Goal: Task Accomplishment & Management: Complete application form

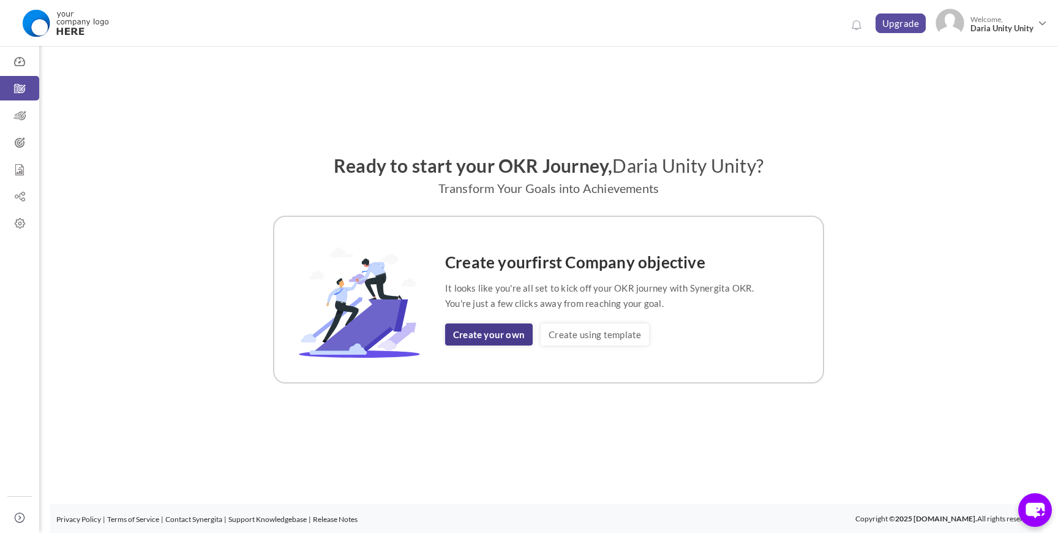
click at [488, 332] on link "Create your own" at bounding box center [489, 334] width 88 height 22
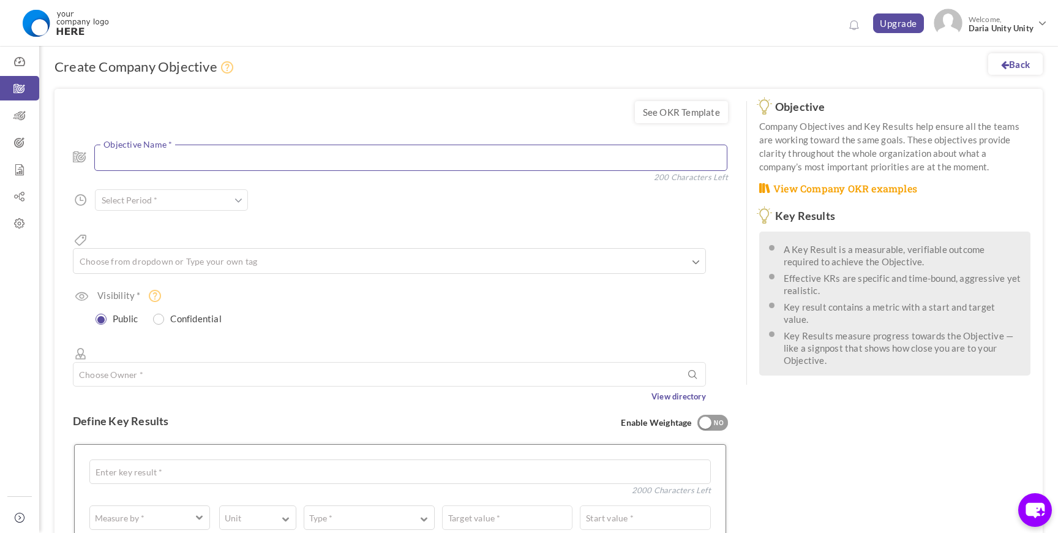
click at [318, 160] on textarea at bounding box center [410, 158] width 633 height 26
type textarea "Test"
click at [229, 203] on input "text" at bounding box center [171, 199] width 153 height 21
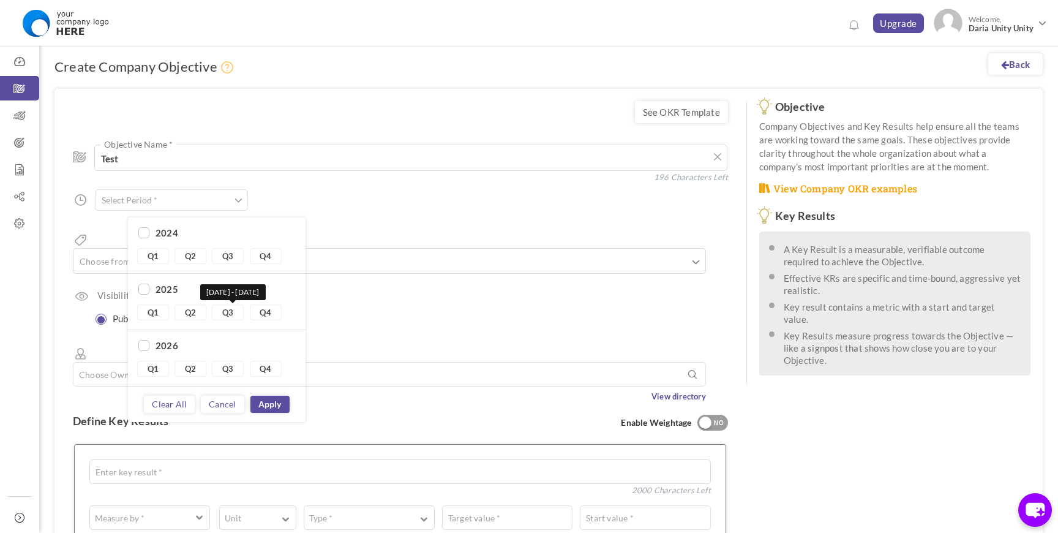
click at [220, 317] on link "Q3" at bounding box center [228, 312] width 32 height 16
click at [269, 309] on link "Q4" at bounding box center [266, 312] width 32 height 16
type input "Q3 2025 - Q4 2025"
click at [372, 289] on div "Visibility * Public Confidential Choose User" at bounding box center [400, 308] width 655 height 39
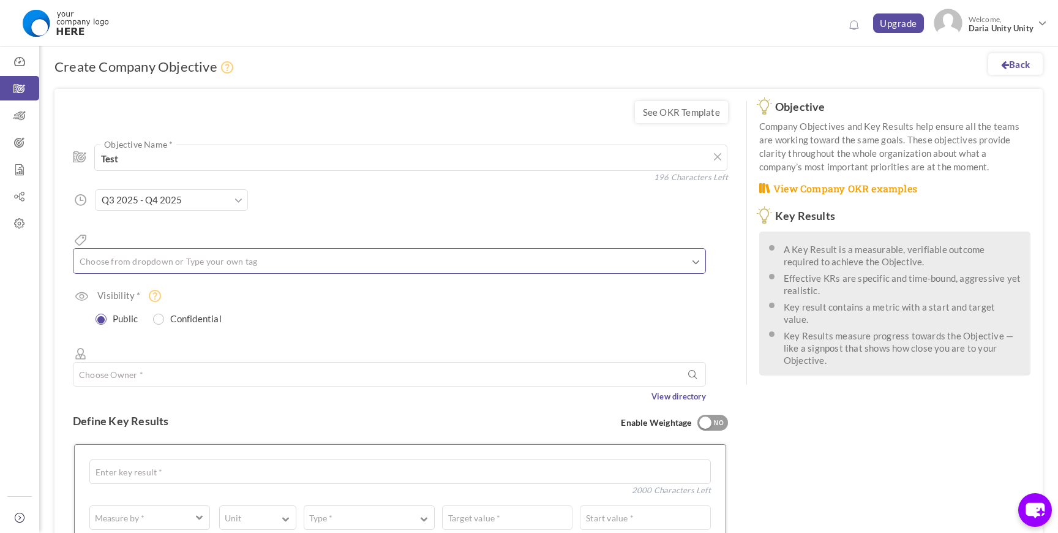
click at [148, 253] on input "text" at bounding box center [139, 261] width 122 height 16
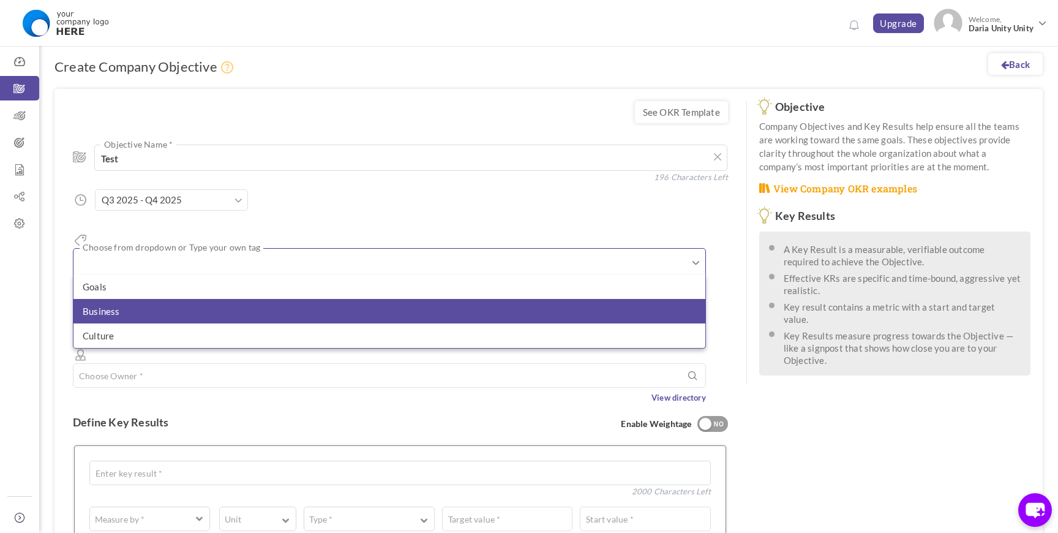
click at [140, 299] on li "Business" at bounding box center [389, 311] width 632 height 24
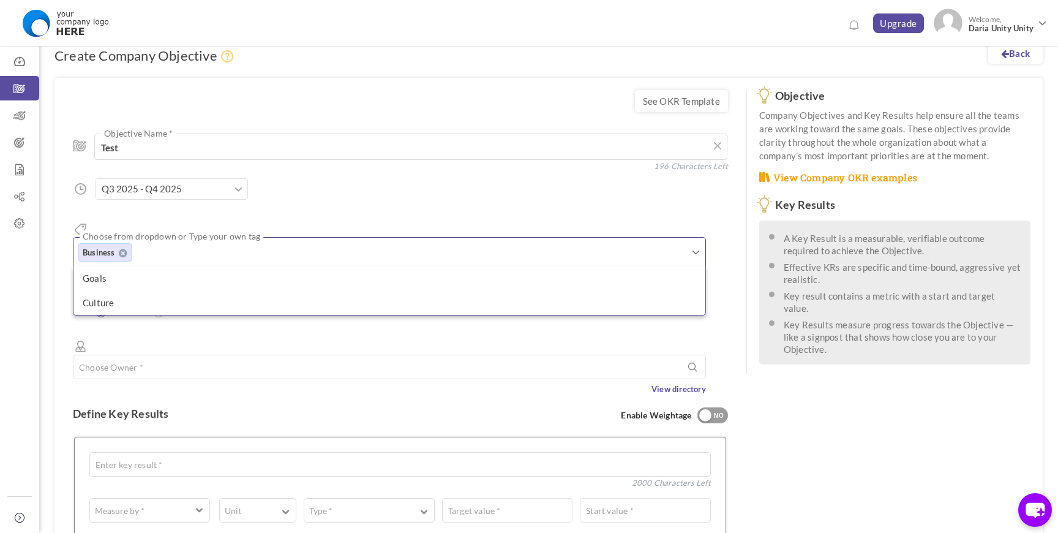
scroll to position [12, 0]
click at [152, 354] on input "text" at bounding box center [389, 366] width 633 height 24
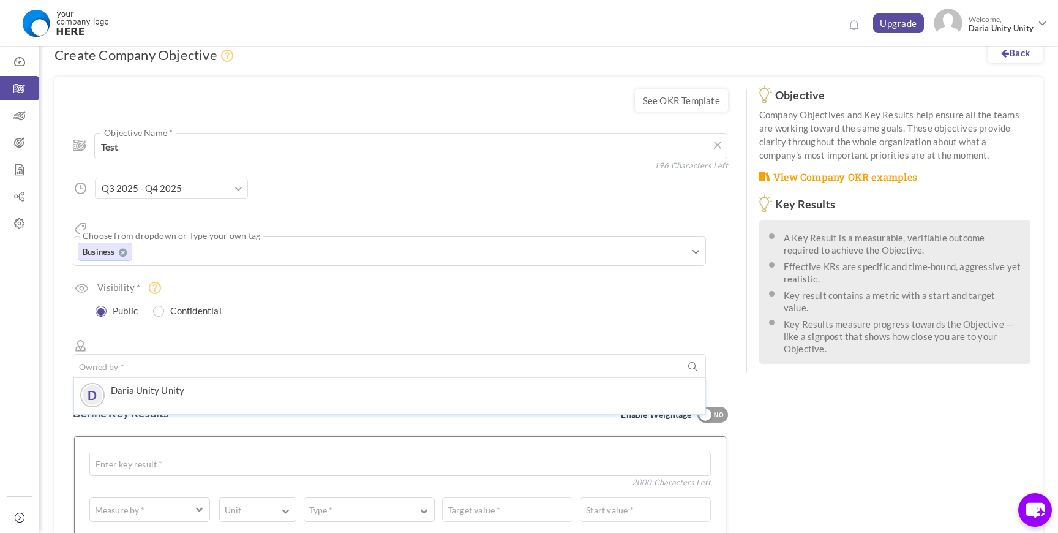
click at [203, 281] on div "Visibility * Public Confidential Choose User" at bounding box center [400, 300] width 655 height 39
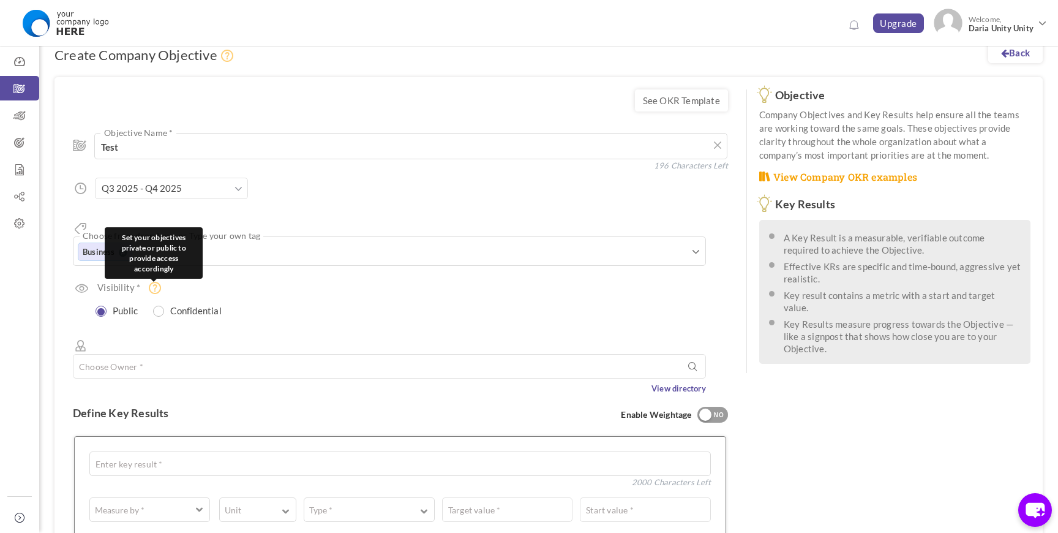
click at [156, 282] on icon at bounding box center [155, 288] width 12 height 12
click at [170, 302] on label "Confidential" at bounding box center [191, 309] width 72 height 15
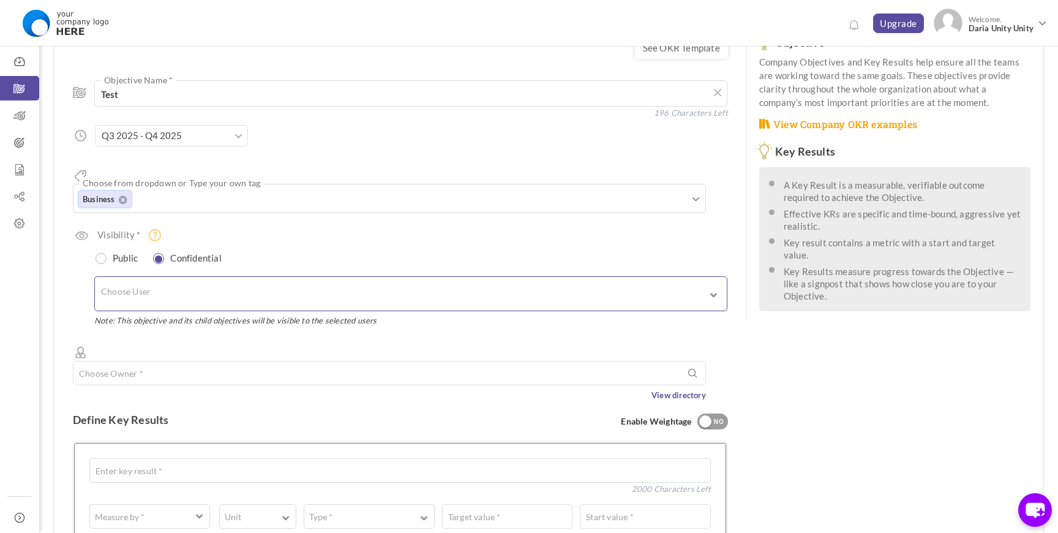
scroll to position [78, 0]
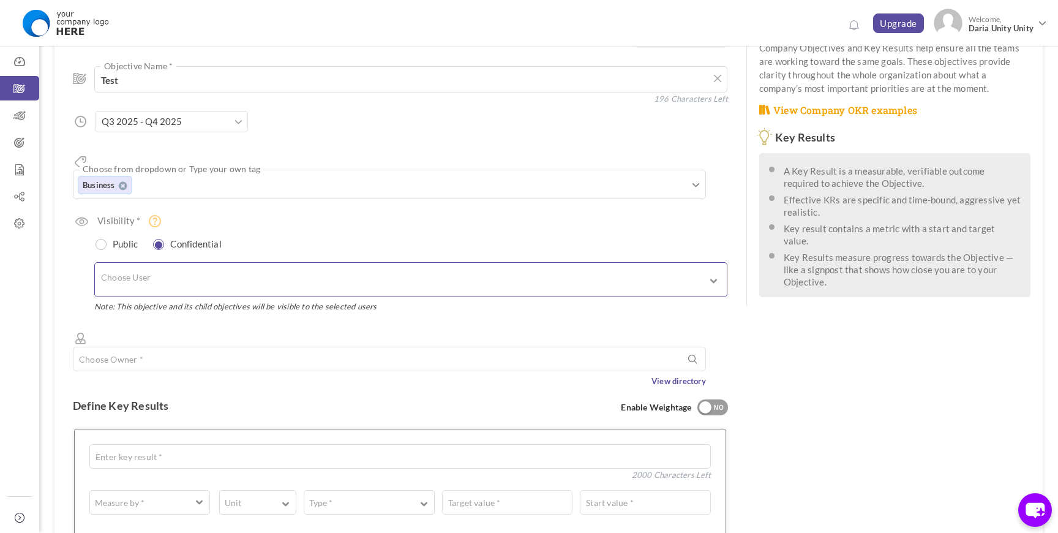
click at [161, 269] on input "text" at bounding box center [153, 279] width 104 height 21
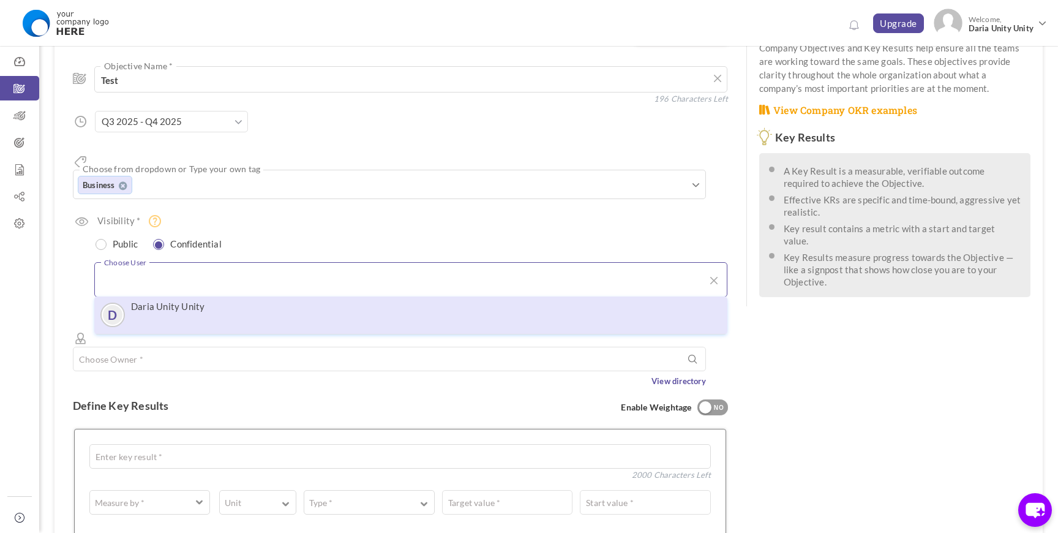
click at [168, 300] on label "Daria Unity Unity" at bounding box center [167, 306] width 73 height 12
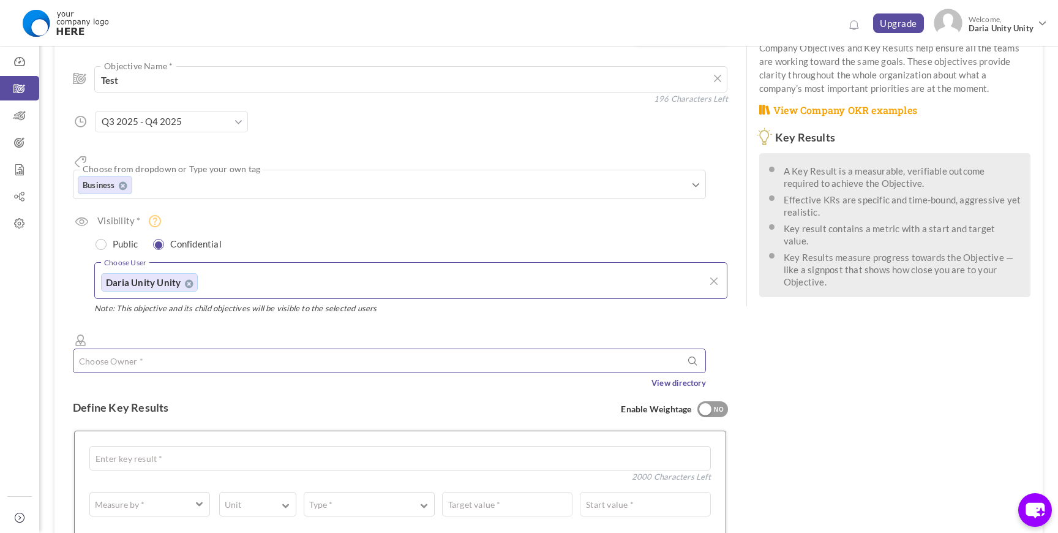
scroll to position [110, 0]
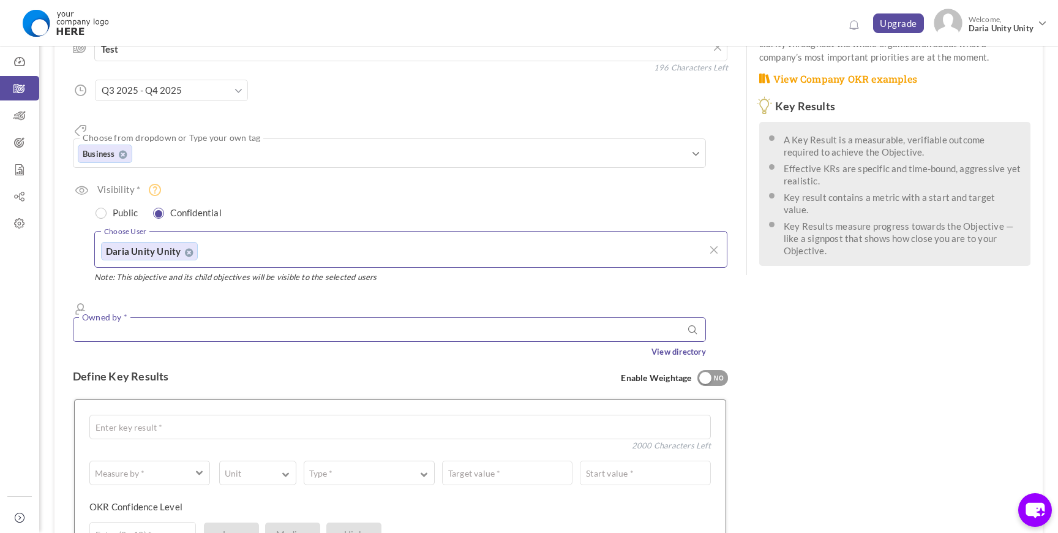
click at [130, 317] on input "text" at bounding box center [389, 329] width 633 height 24
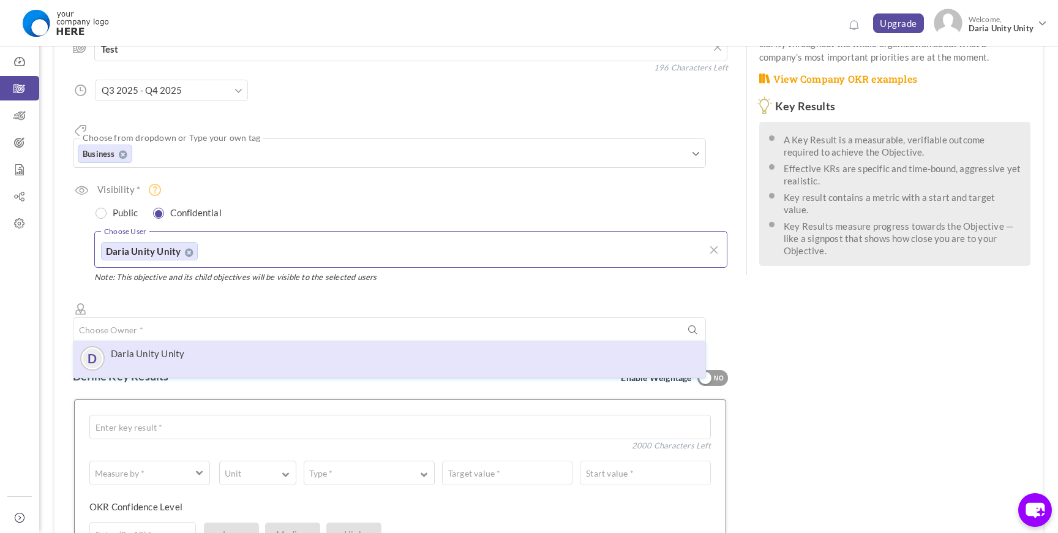
click at [154, 348] on label "Daria Unity Unity" at bounding box center [147, 353] width 73 height 11
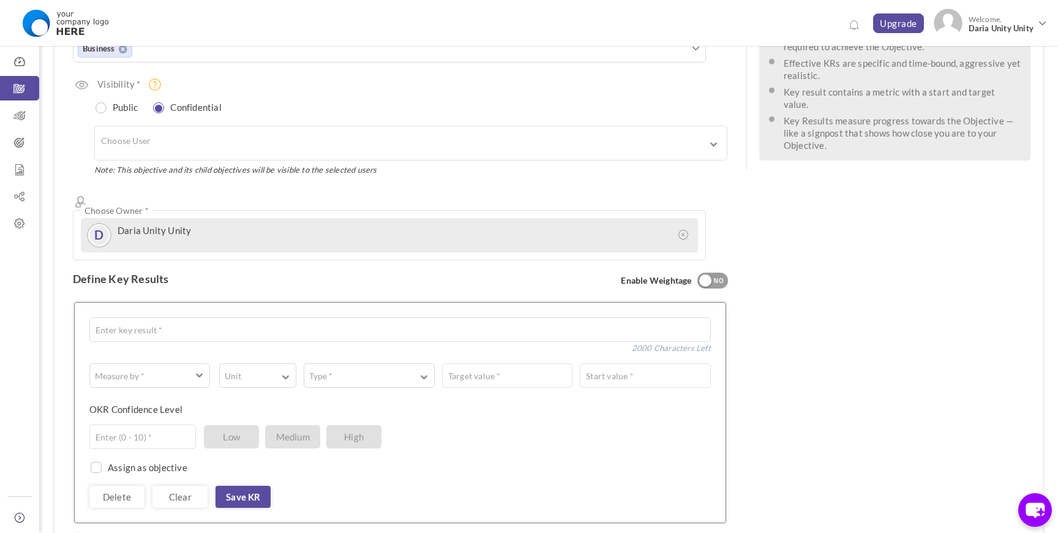
scroll to position [228, 0]
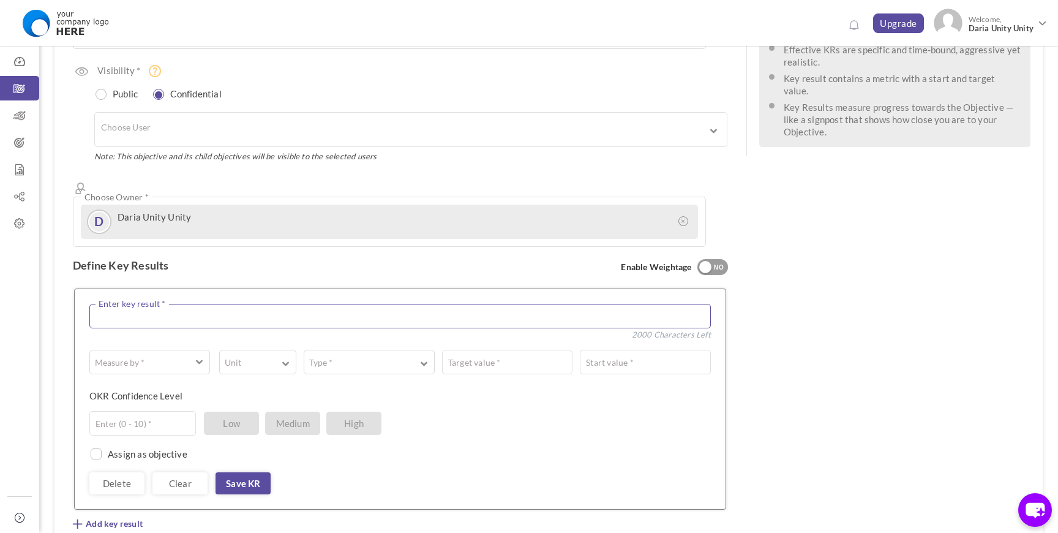
click at [141, 304] on textarea at bounding box center [400, 316] width 622 height 24
type textarea "t"
type textarea "Test 1"
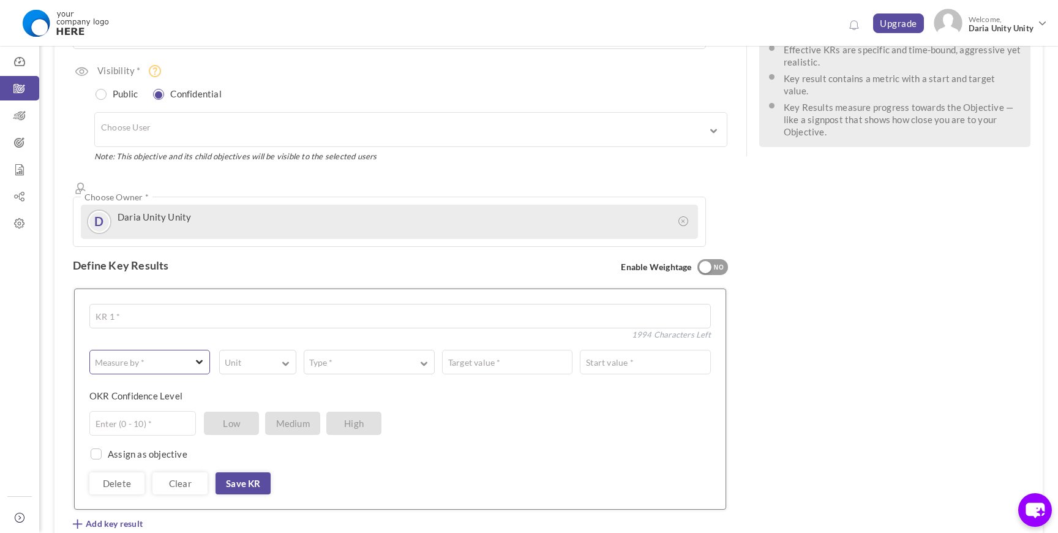
click at [122, 350] on button "Measure by *" at bounding box center [149, 362] width 121 height 24
click at [132, 382] on link "# Number" at bounding box center [150, 391] width 112 height 18
click at [259, 350] on button "Unit" at bounding box center [257, 362] width 77 height 24
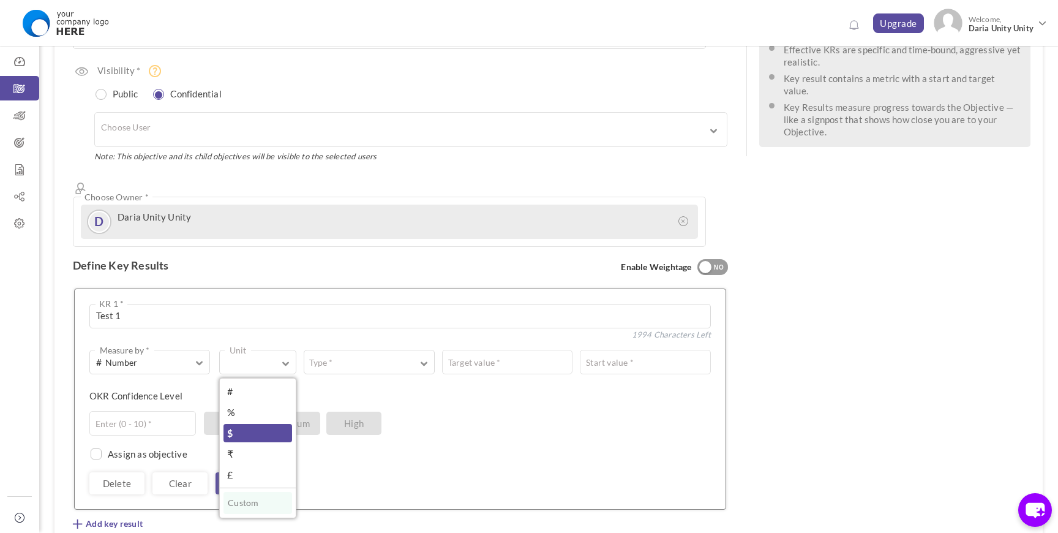
click at [245, 424] on link "$" at bounding box center [258, 433] width 69 height 18
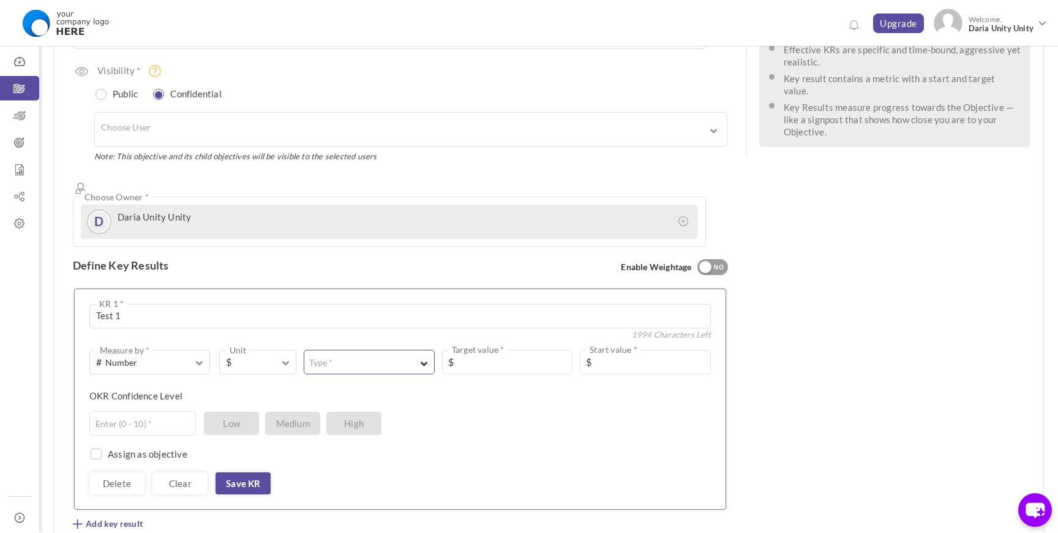
click at [317, 350] on button "Type *" at bounding box center [369, 362] width 130 height 24
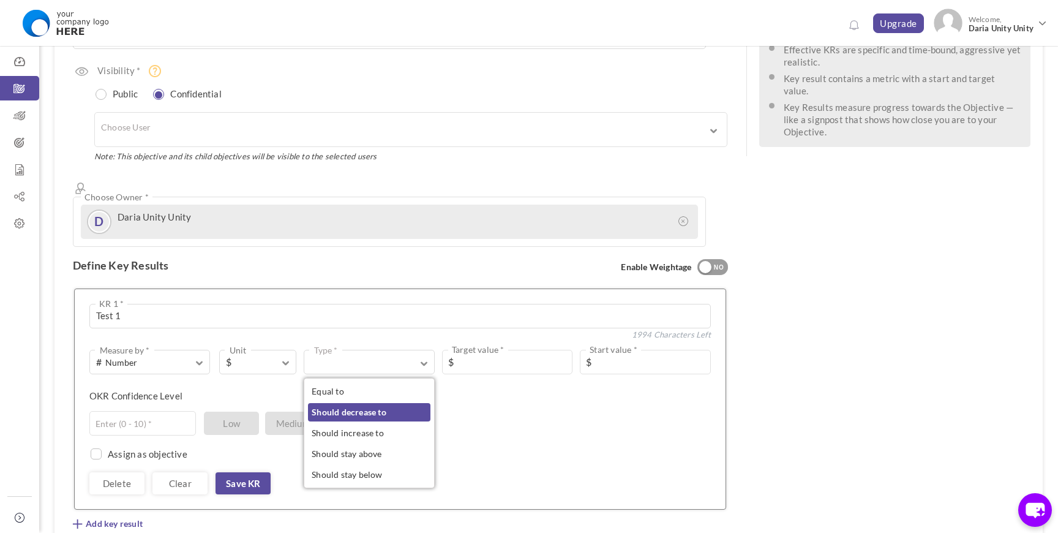
click at [348, 403] on link "Should decrease to" at bounding box center [369, 412] width 122 height 18
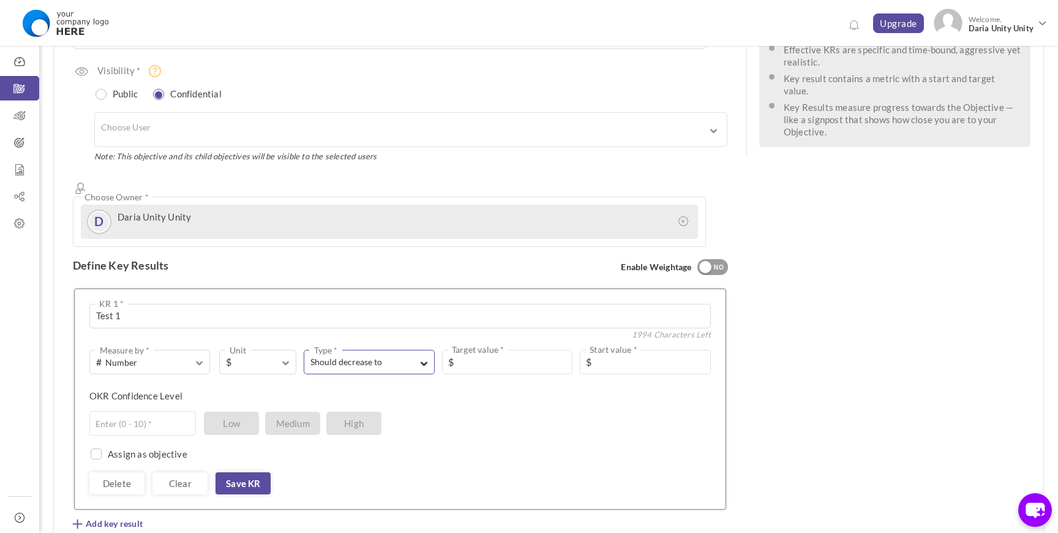
click at [365, 356] on span "Should decrease to" at bounding box center [360, 362] width 101 height 12
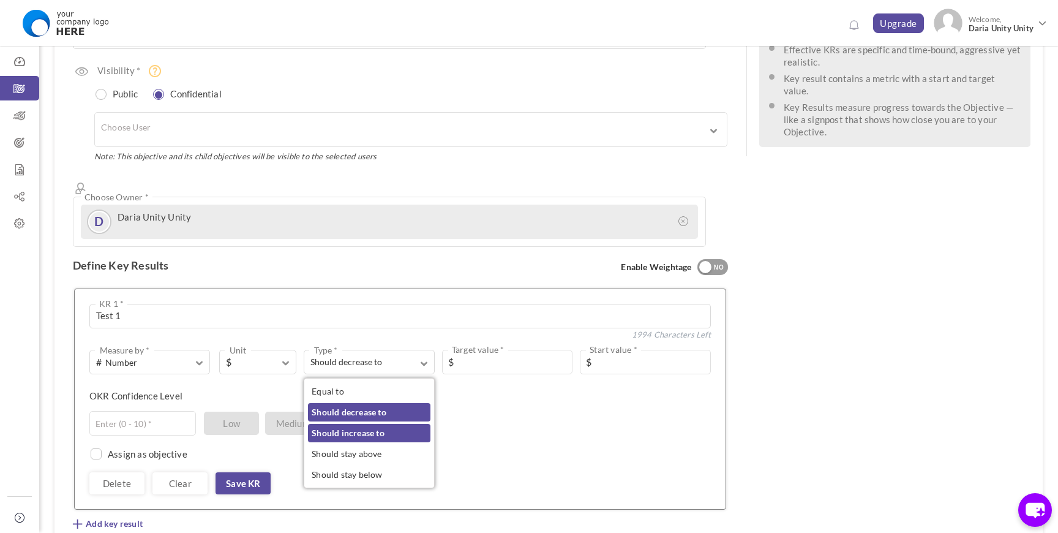
click at [365, 424] on link "Should increase to" at bounding box center [369, 433] width 122 height 18
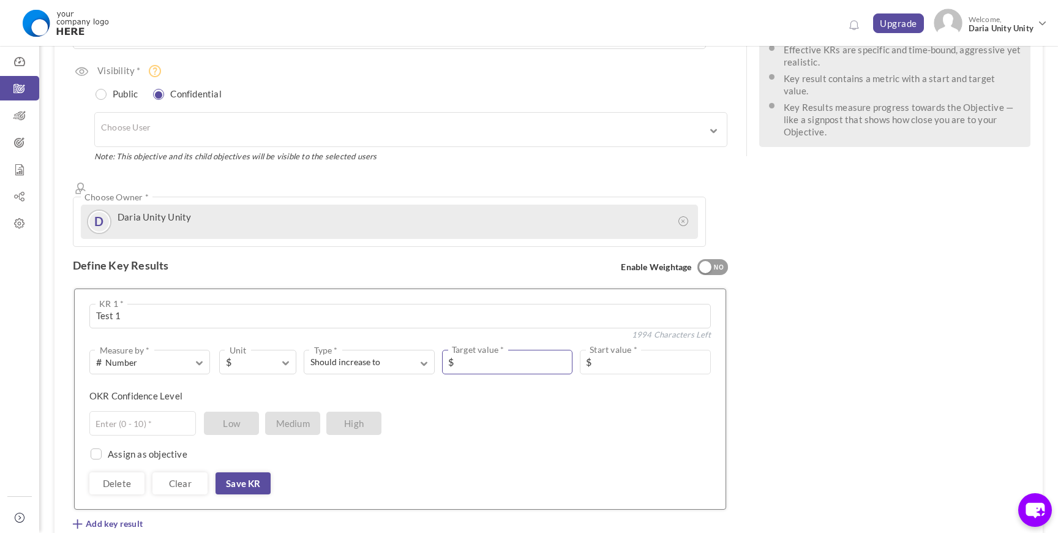
click at [490, 350] on input "text" at bounding box center [507, 362] width 130 height 24
type input "939393919031"
click at [596, 350] on input "text" at bounding box center [645, 362] width 131 height 24
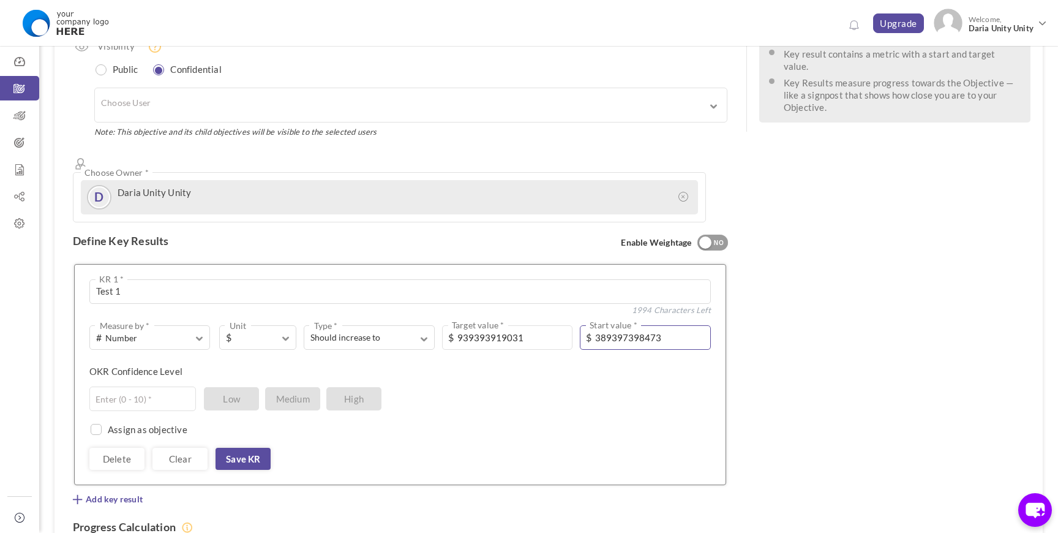
scroll to position [258, 0]
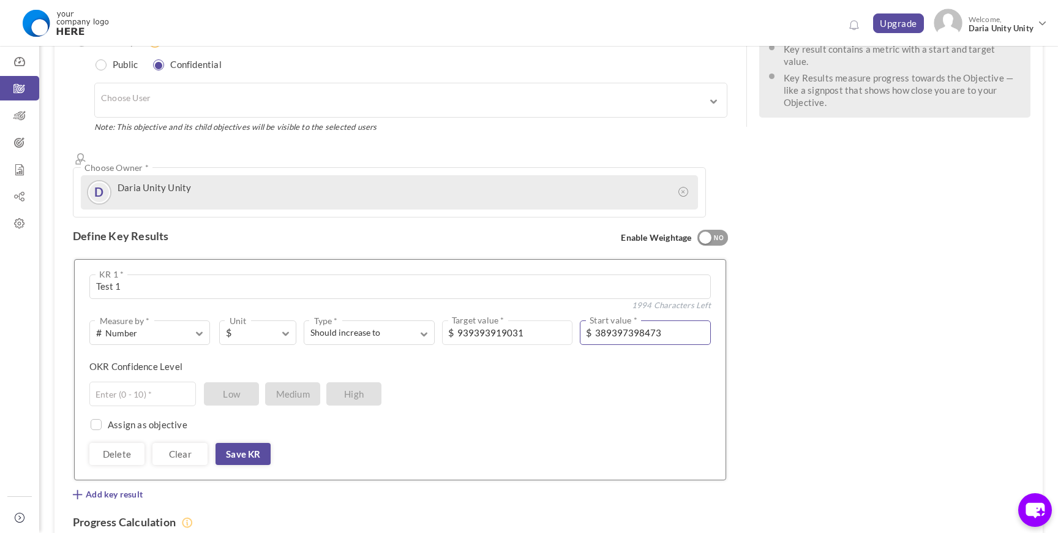
type input "389397398473"
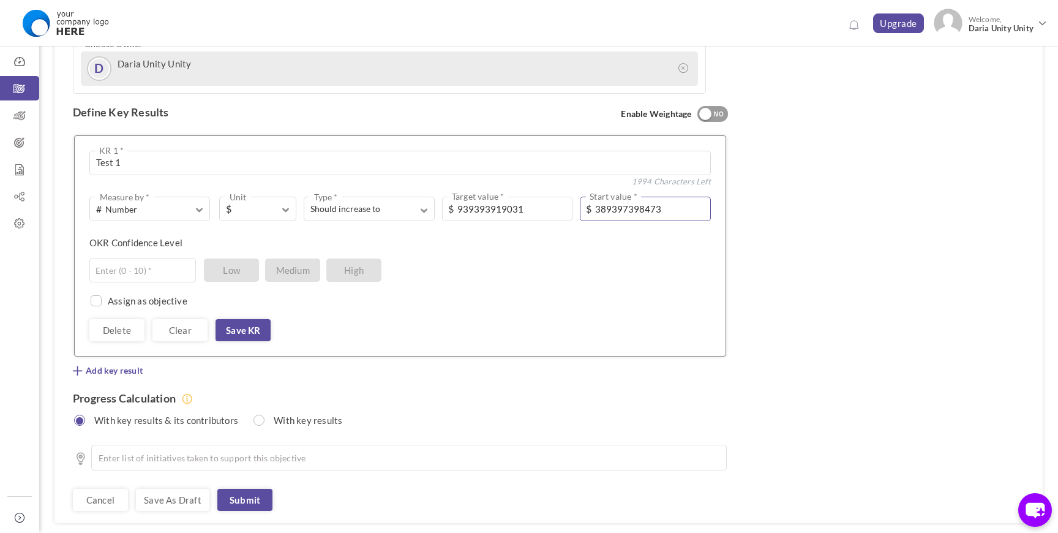
scroll to position [404, 0]
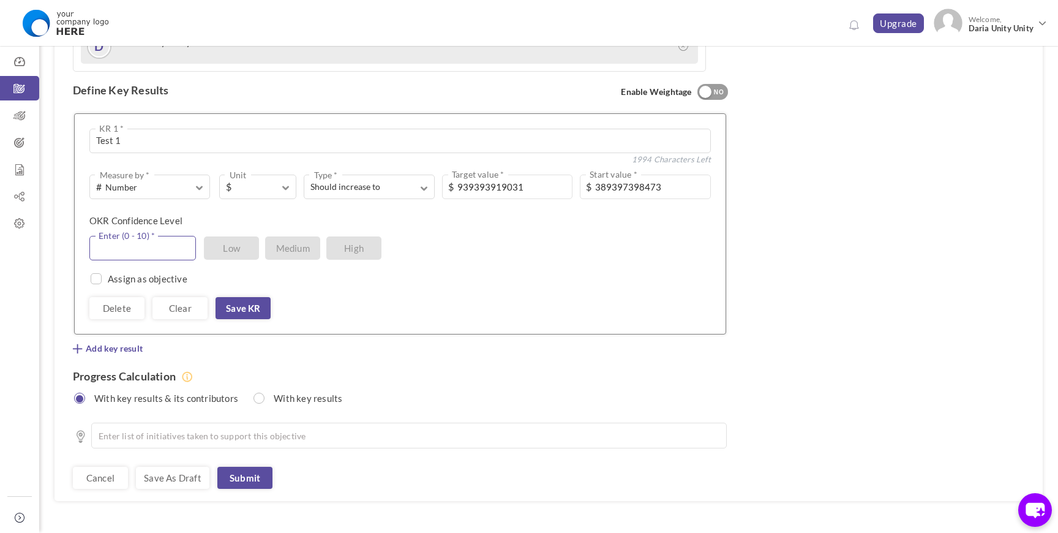
click at [170, 236] on input "text" at bounding box center [142, 248] width 107 height 24
type input "7"
click at [351, 297] on div "Delete Clear Save KR" at bounding box center [400, 308] width 622 height 22
click at [251, 297] on link "Save KR" at bounding box center [243, 308] width 55 height 22
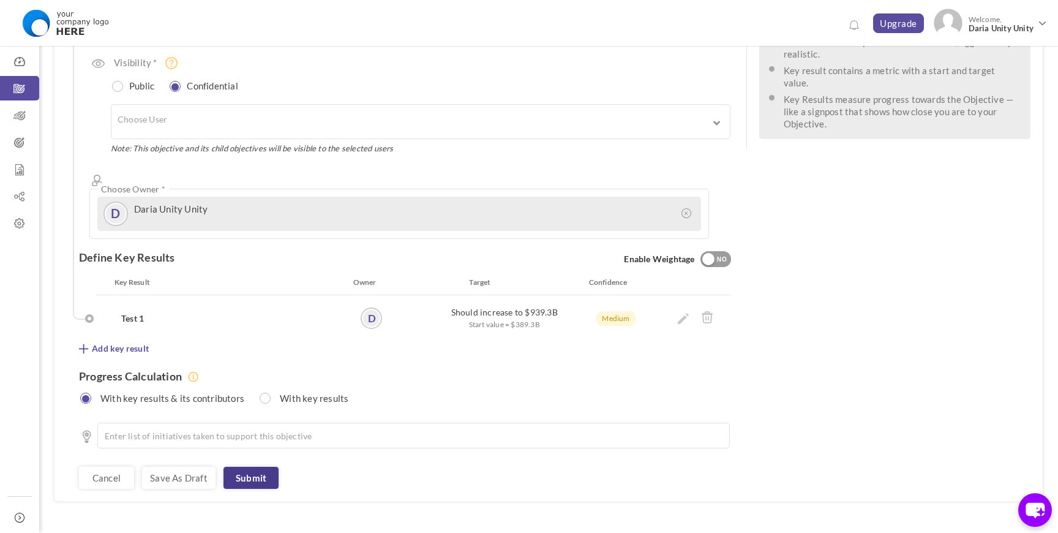
click at [248, 467] on link "Submit" at bounding box center [251, 478] width 55 height 22
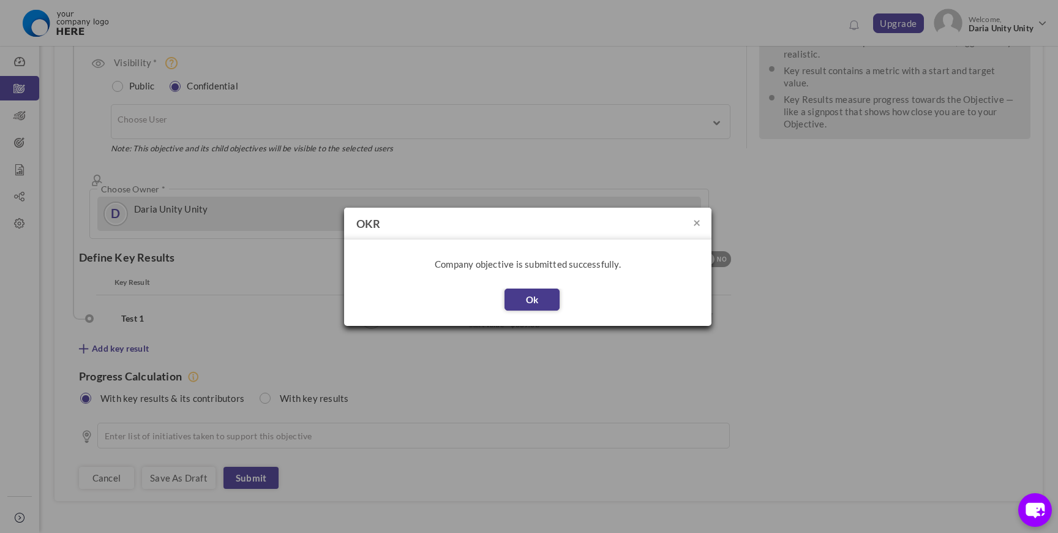
click at [540, 306] on button "Ok" at bounding box center [532, 299] width 55 height 22
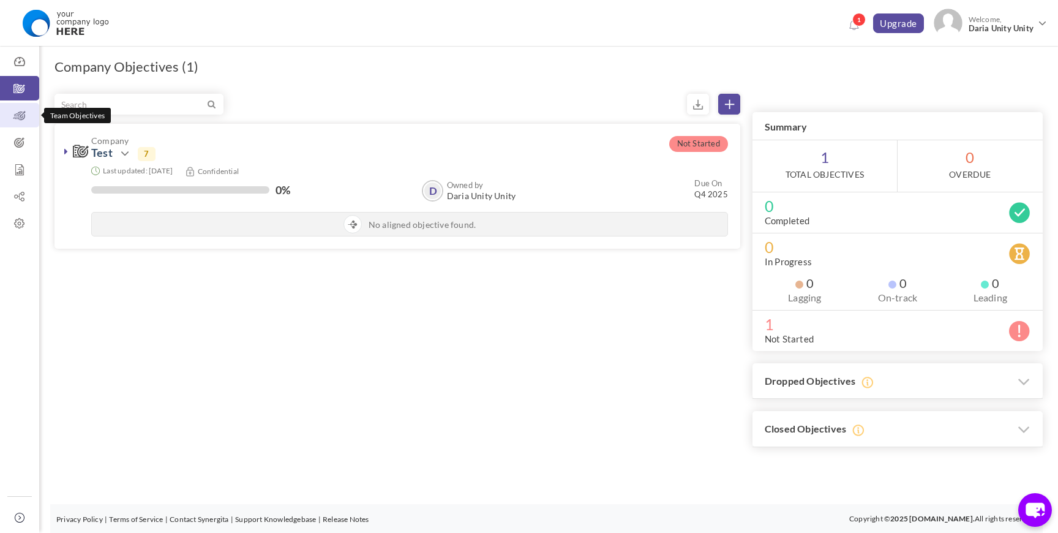
click at [20, 119] on icon at bounding box center [19, 116] width 39 height 12
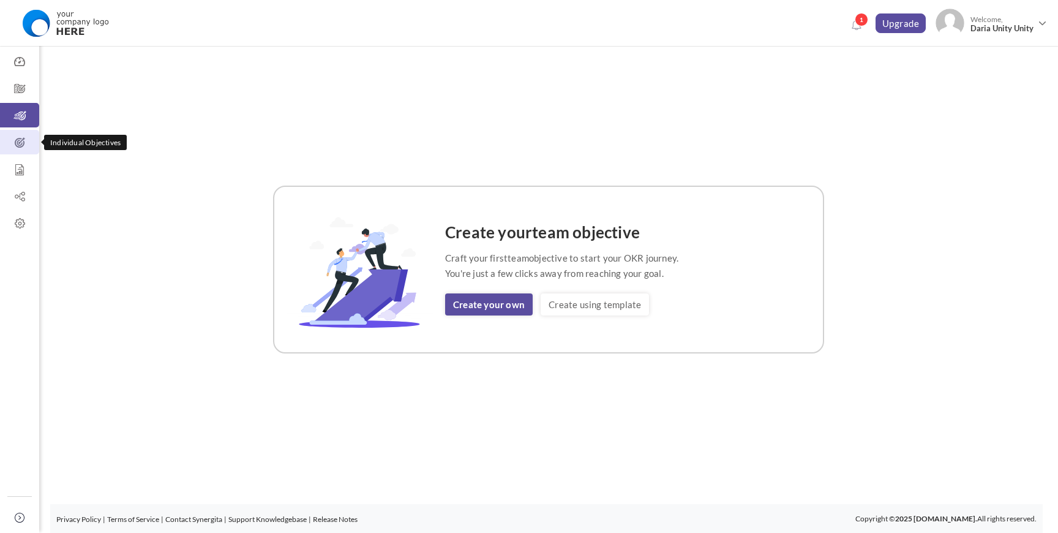
click at [20, 138] on icon at bounding box center [19, 143] width 39 height 12
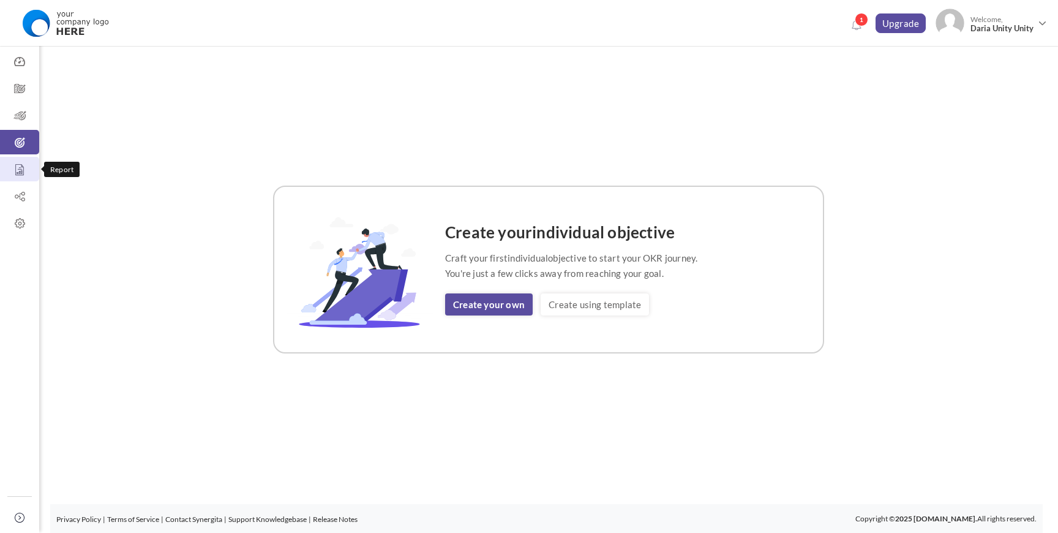
click at [16, 173] on icon at bounding box center [19, 169] width 39 height 12
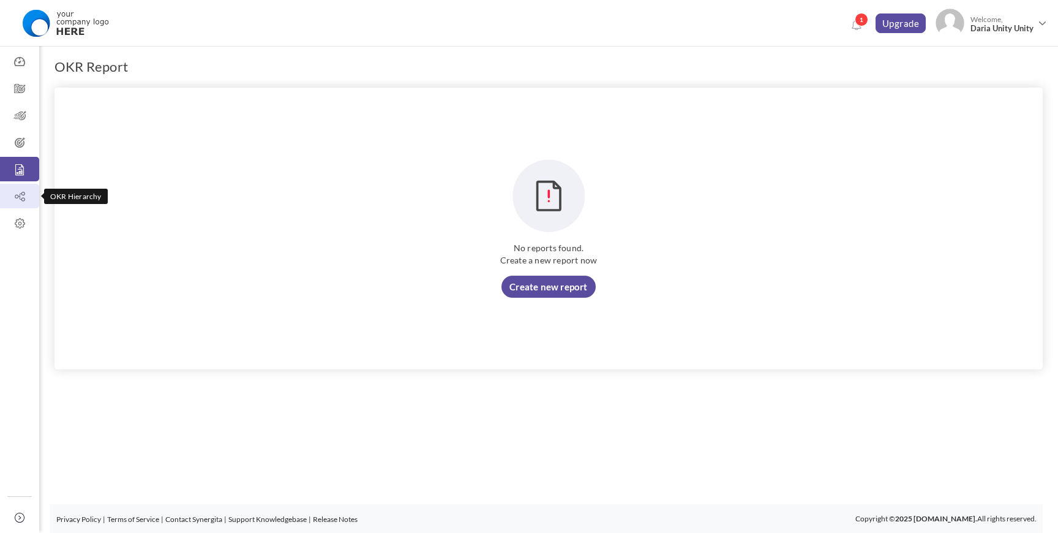
click at [19, 201] on icon at bounding box center [19, 196] width 39 height 12
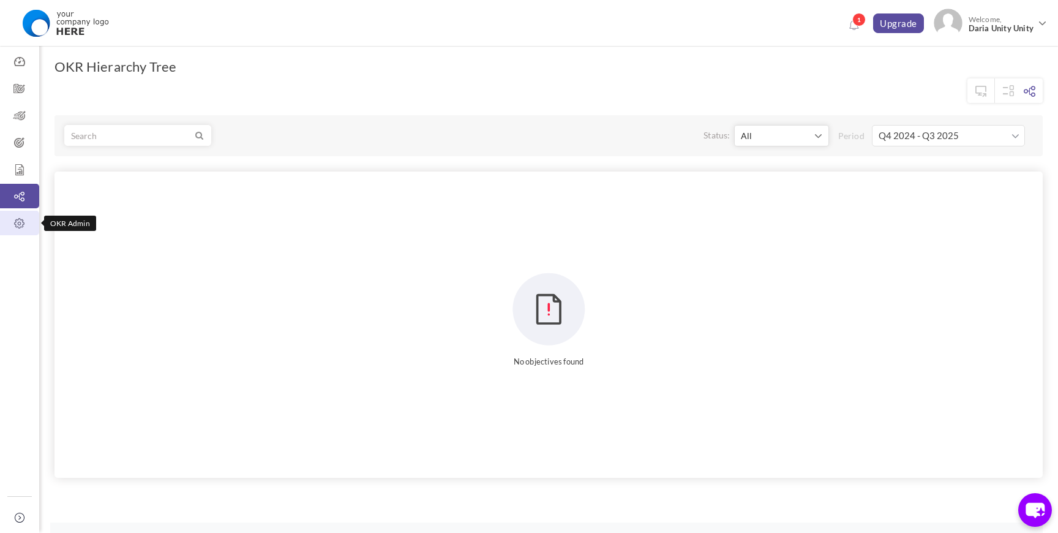
click at [20, 219] on icon at bounding box center [19, 223] width 39 height 12
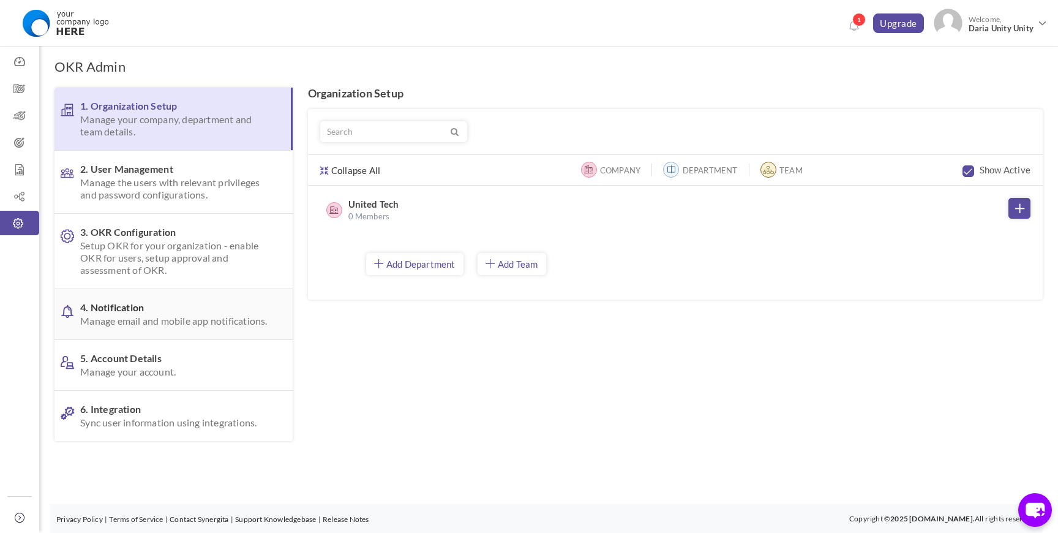
click at [149, 339] on link "4. Notification Manage email and mobile app notifications." at bounding box center [173, 314] width 238 height 50
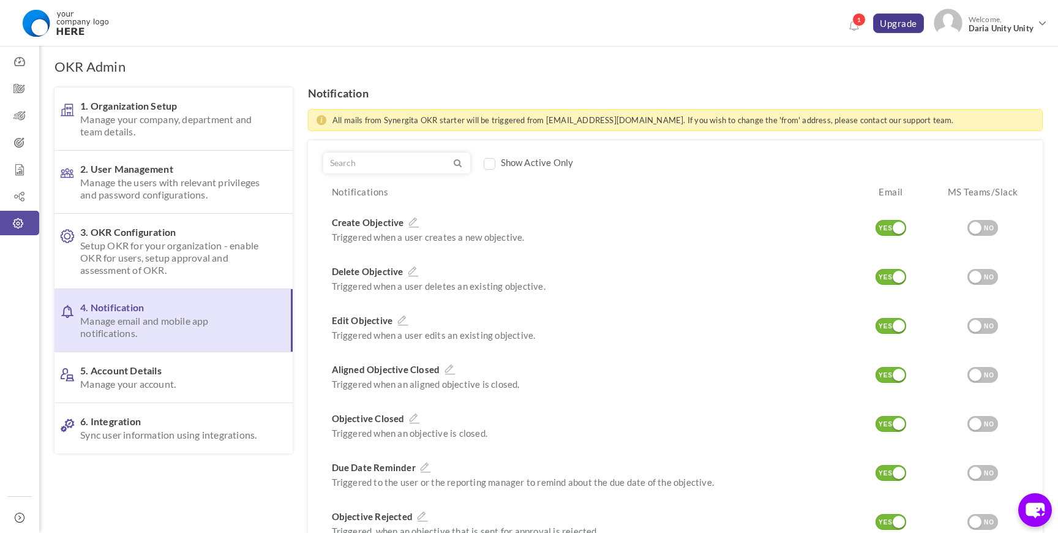
click at [893, 23] on link "Upgrade" at bounding box center [898, 23] width 51 height 20
